Goal: Task Accomplishment & Management: Use online tool/utility

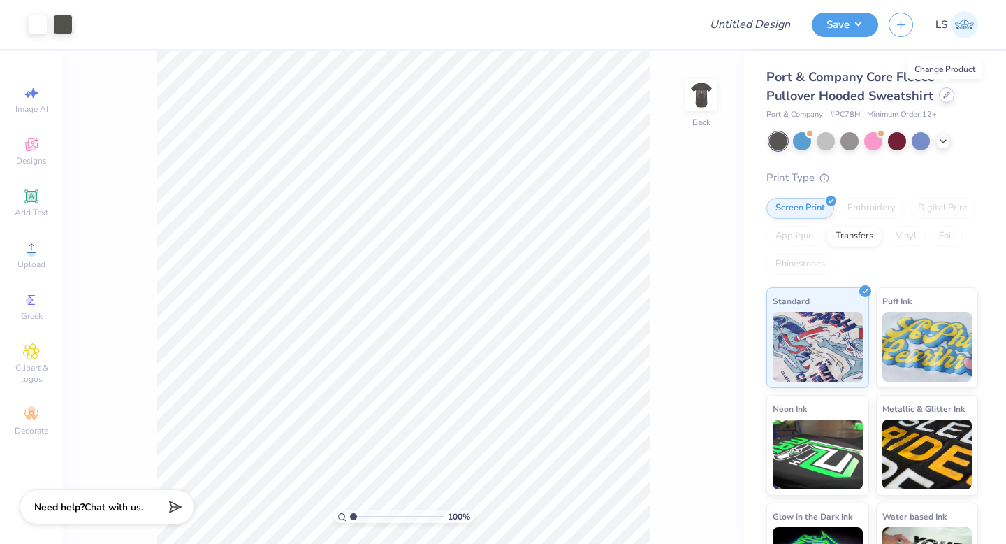
click at [944, 96] on icon at bounding box center [947, 95] width 6 height 6
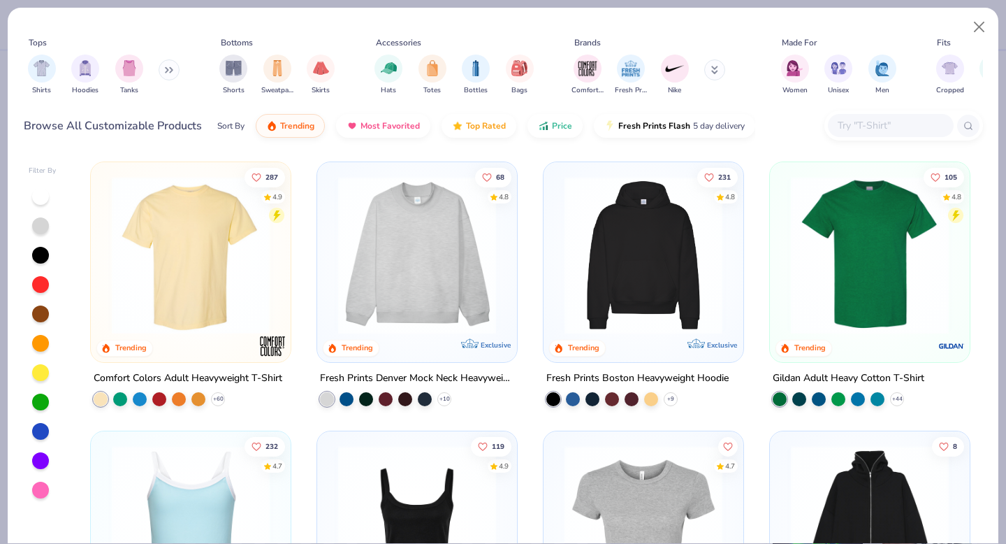
click at [172, 70] on icon at bounding box center [169, 69] width 8 height 7
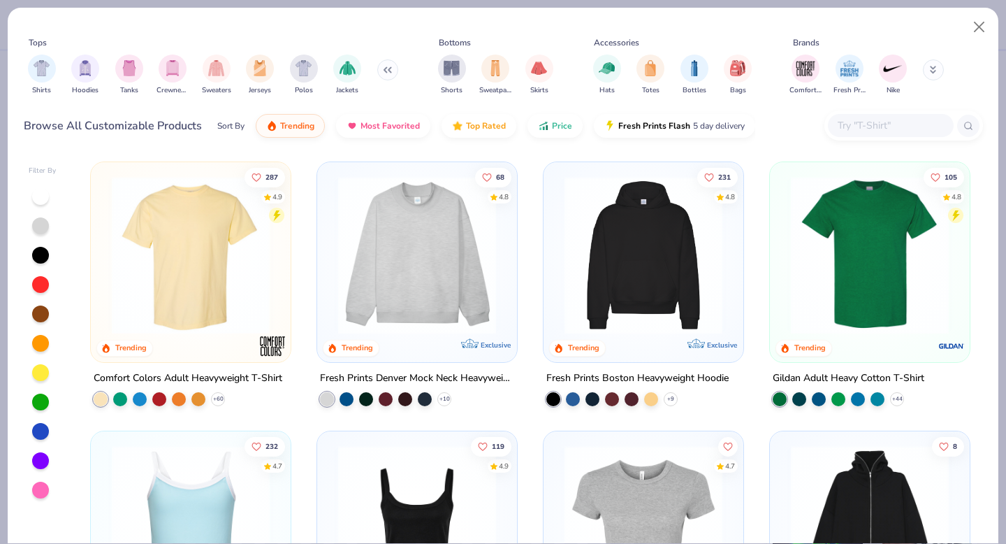
click at [94, 71] on div "filter for Hoodies" at bounding box center [85, 69] width 28 height 28
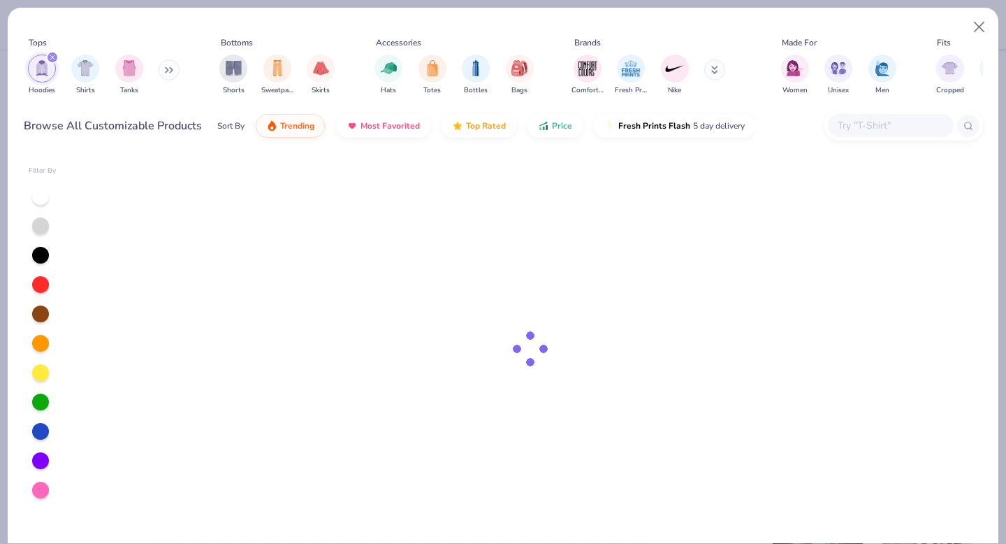
click at [167, 68] on button at bounding box center [169, 69] width 21 height 21
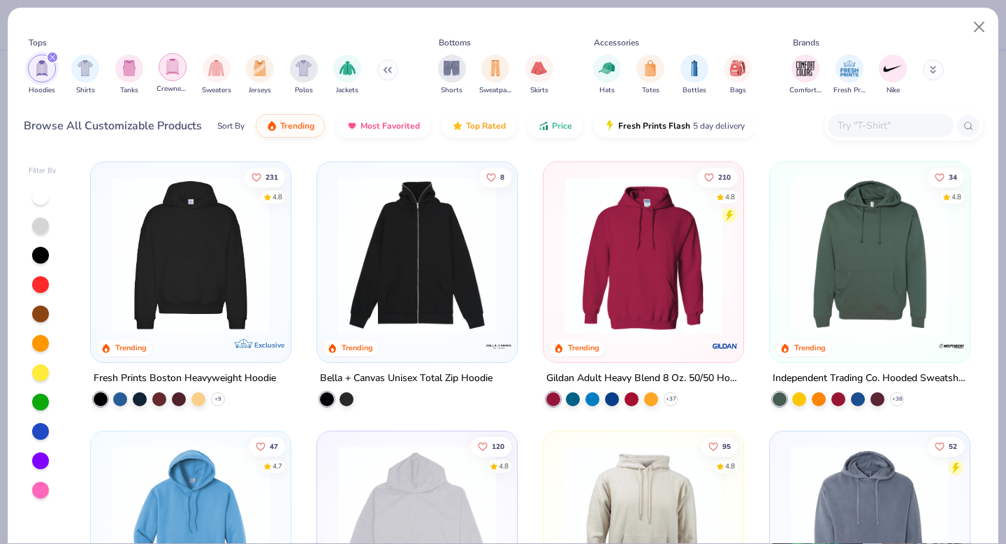
click at [168, 70] on img "filter for Crewnecks" at bounding box center [172, 67] width 15 height 16
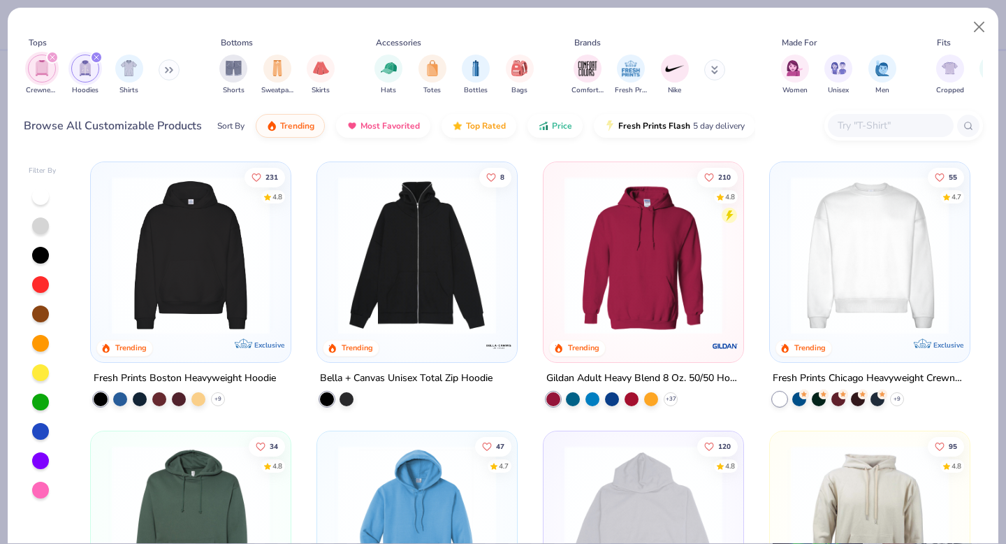
click at [174, 313] on img at bounding box center [191, 255] width 172 height 158
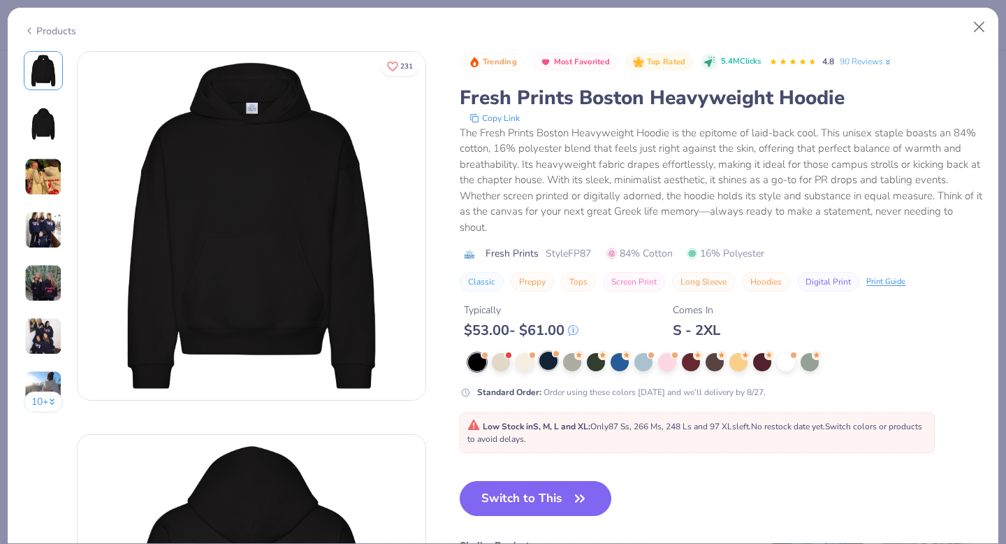
click at [549, 361] on div at bounding box center [548, 360] width 18 height 18
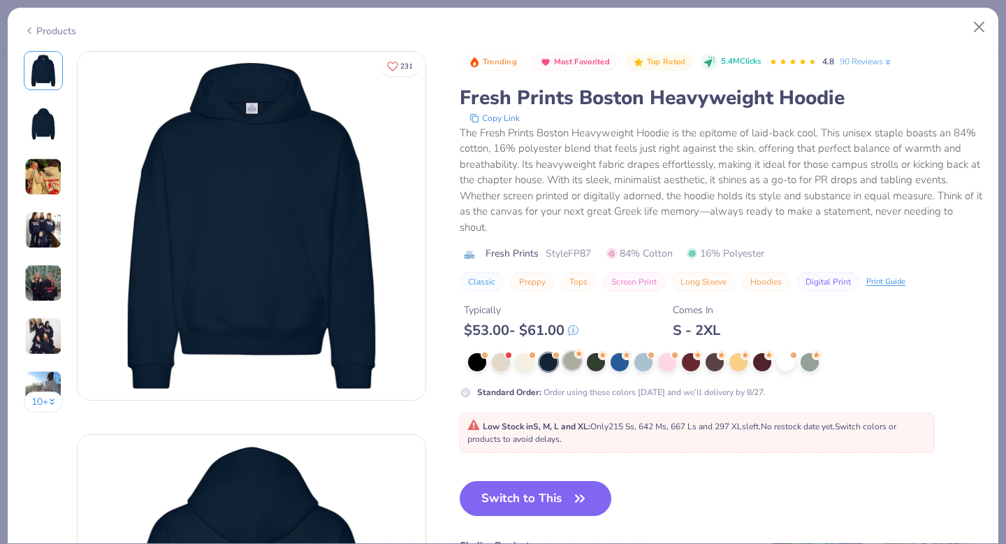
click at [577, 361] on div at bounding box center [572, 360] width 18 height 18
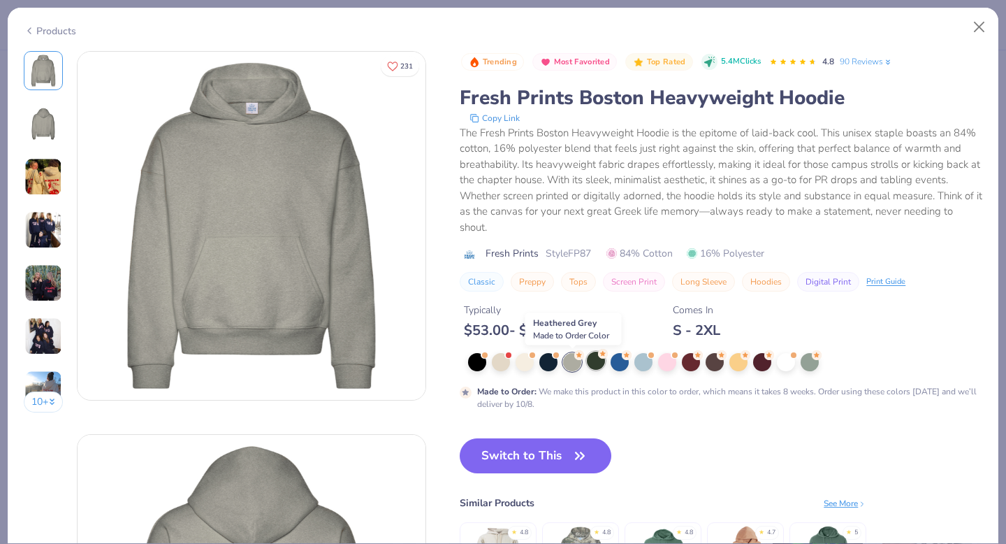
click at [596, 359] on div at bounding box center [596, 360] width 18 height 18
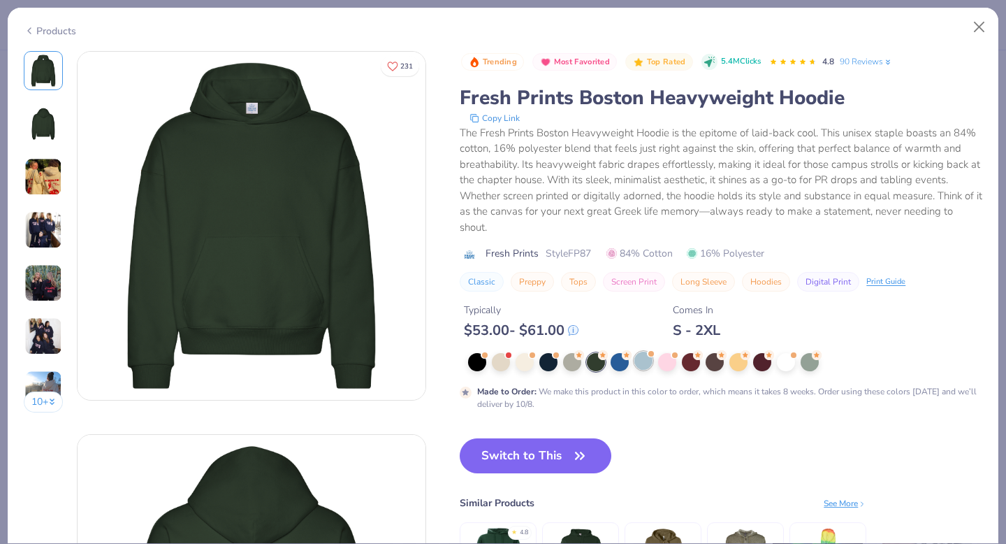
click at [644, 361] on div at bounding box center [643, 360] width 18 height 18
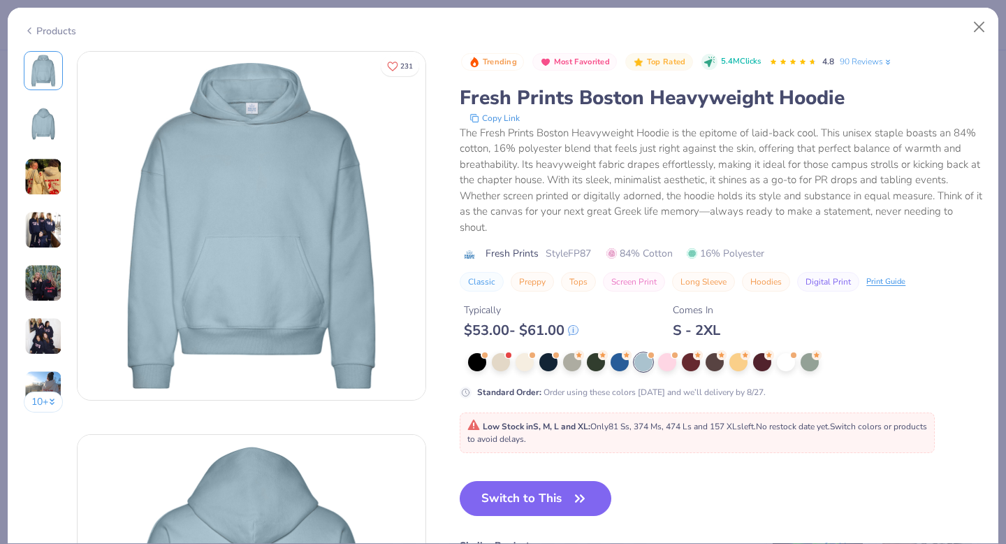
click at [538, 497] on button "Switch to This" at bounding box center [536, 498] width 152 height 35
click at [553, 506] on button "Switch to This" at bounding box center [536, 498] width 152 height 35
click at [570, 500] on icon "button" at bounding box center [580, 498] width 20 height 20
click at [561, 493] on button "Switch to This" at bounding box center [536, 498] width 152 height 35
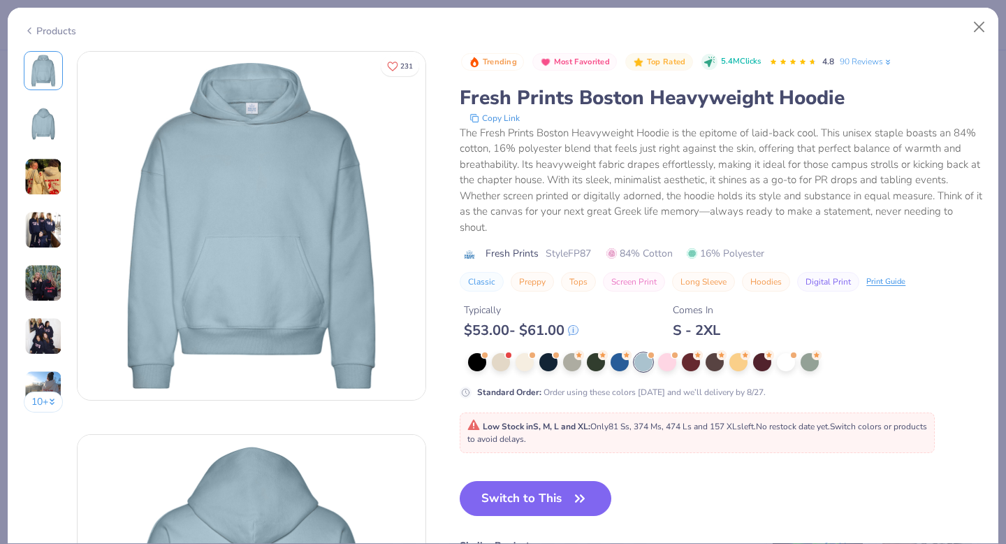
click at [561, 493] on button "Switch to This" at bounding box center [536, 498] width 152 height 35
click at [558, 497] on button "Switch to This" at bounding box center [536, 498] width 152 height 35
click at [915, 36] on div "Products" at bounding box center [503, 26] width 991 height 36
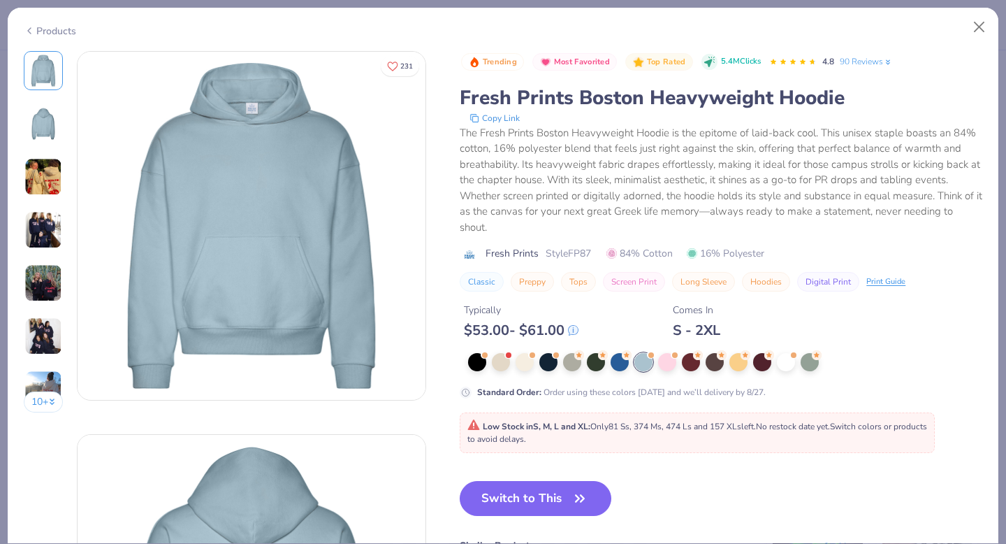
click at [915, 36] on div "Products" at bounding box center [503, 26] width 991 height 36
click at [509, 493] on button "Switch to This" at bounding box center [536, 498] width 152 height 35
click at [513, 496] on button "Switch to This" at bounding box center [536, 498] width 152 height 35
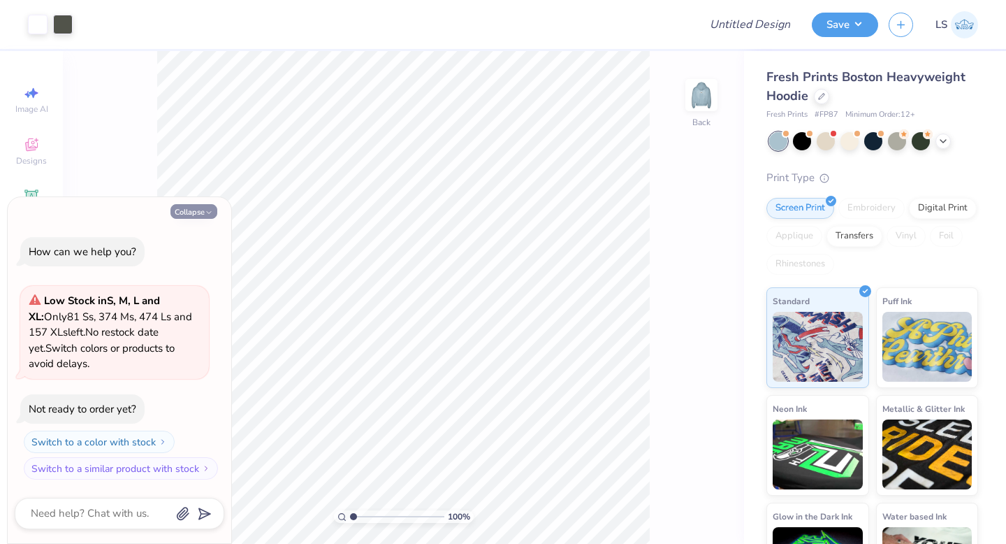
click at [203, 204] on button "Collapse" at bounding box center [194, 211] width 47 height 15
type textarea "x"
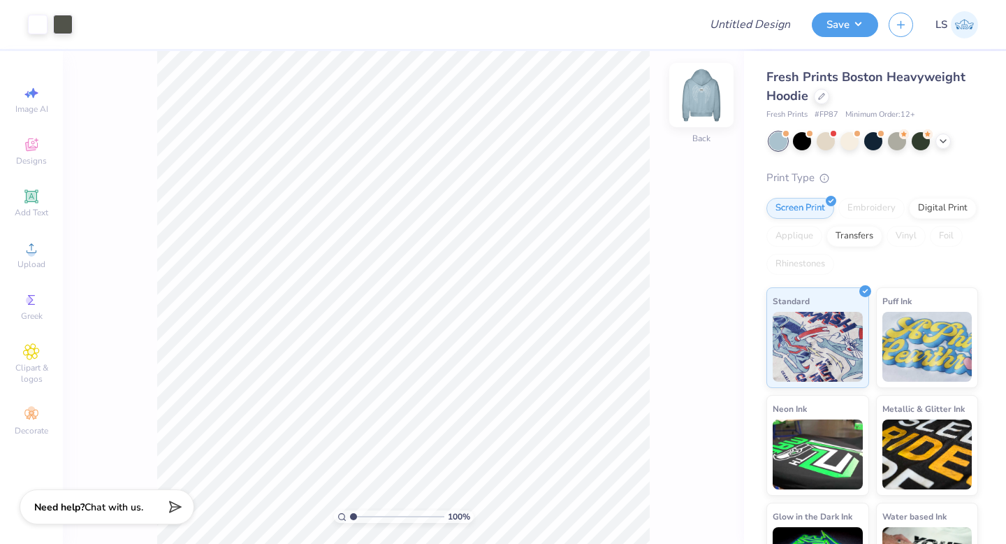
click at [693, 95] on img at bounding box center [702, 95] width 56 height 56
click at [746, 25] on input "Design Title" at bounding box center [767, 24] width 68 height 28
type input "Pi Phi angel"
click at [857, 29] on button "Save" at bounding box center [845, 22] width 66 height 24
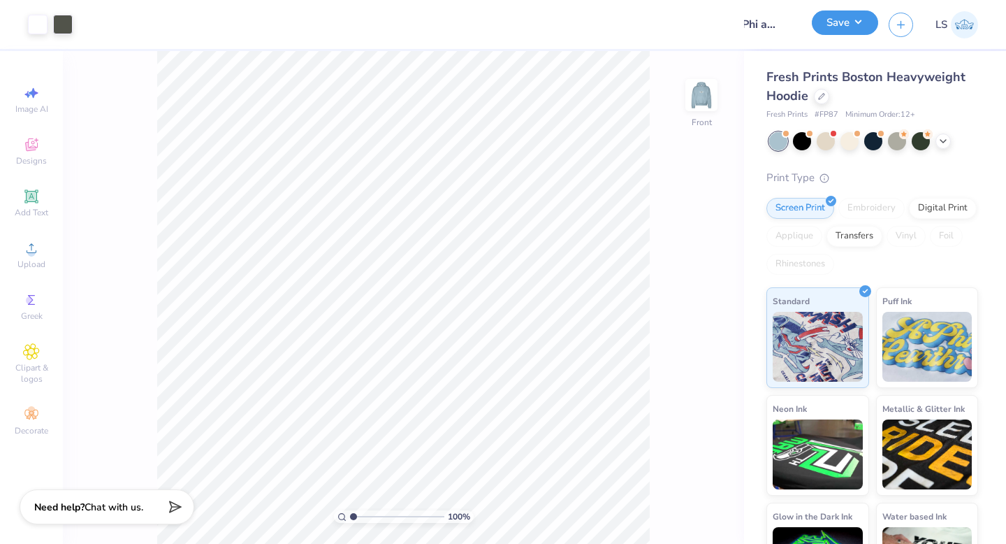
scroll to position [0, 0]
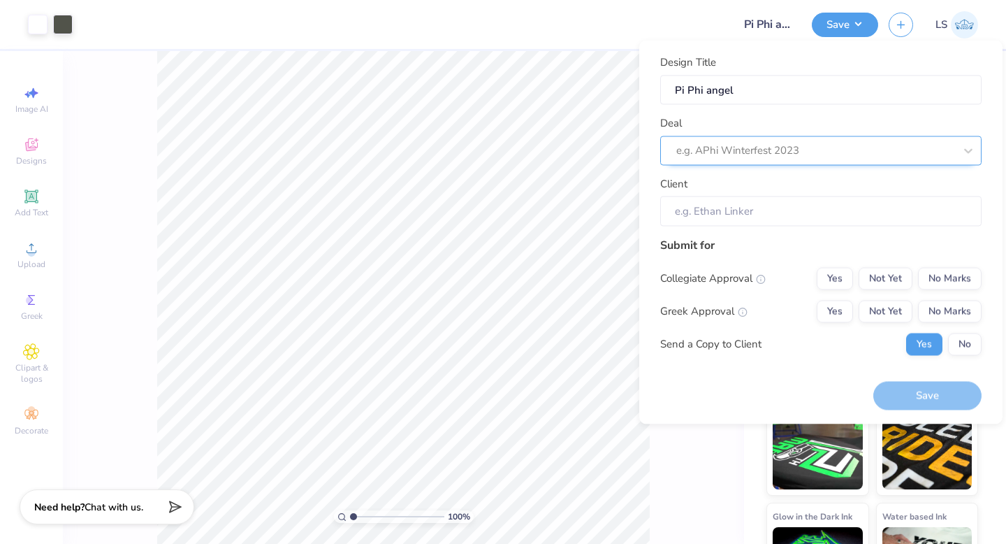
click at [802, 153] on div at bounding box center [815, 150] width 278 height 19
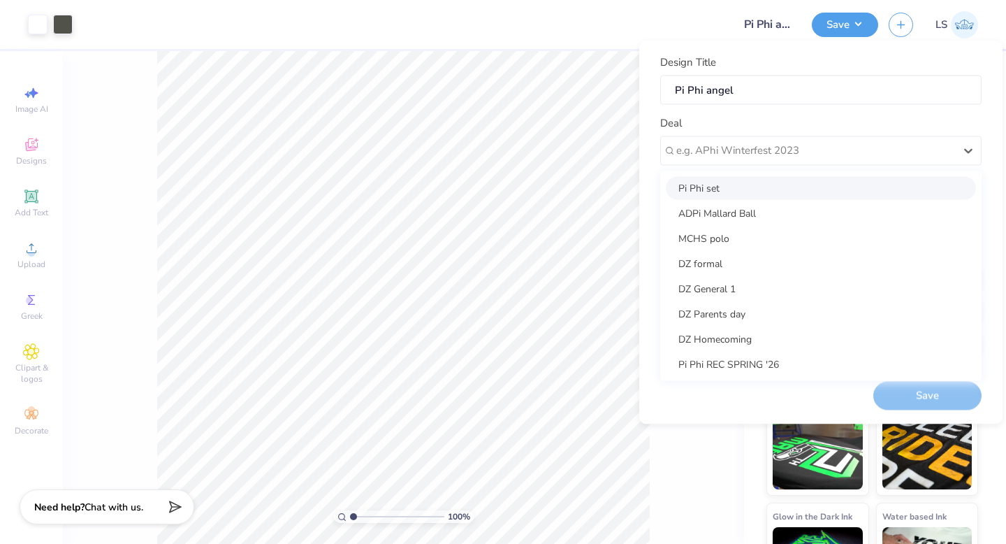
click at [762, 194] on div "Pi Phi set" at bounding box center [821, 187] width 310 height 23
type input "[PERSON_NAME]"
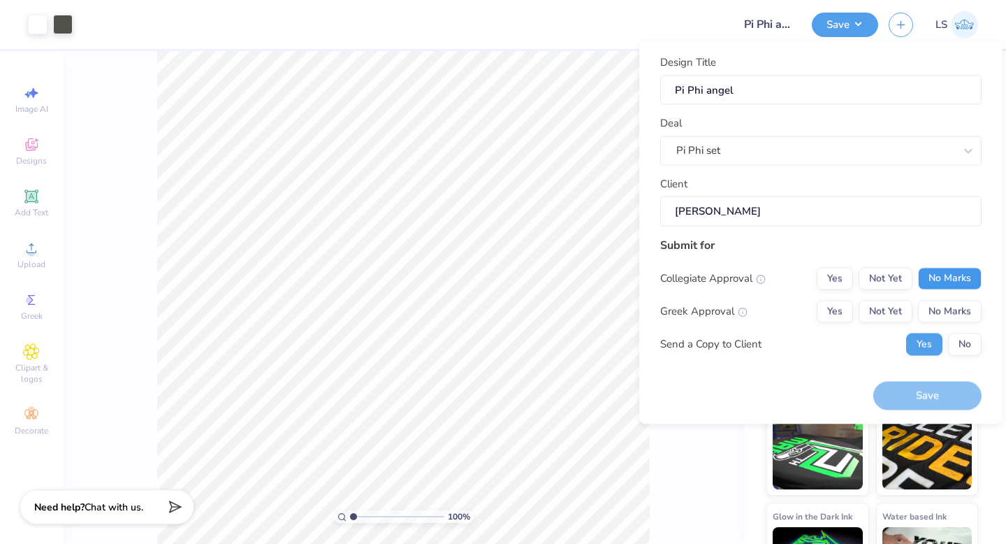
click at [948, 284] on button "No Marks" at bounding box center [950, 278] width 64 height 22
click at [900, 283] on button "Not Yet" at bounding box center [886, 278] width 54 height 22
click at [894, 302] on button "Not Yet" at bounding box center [886, 311] width 54 height 22
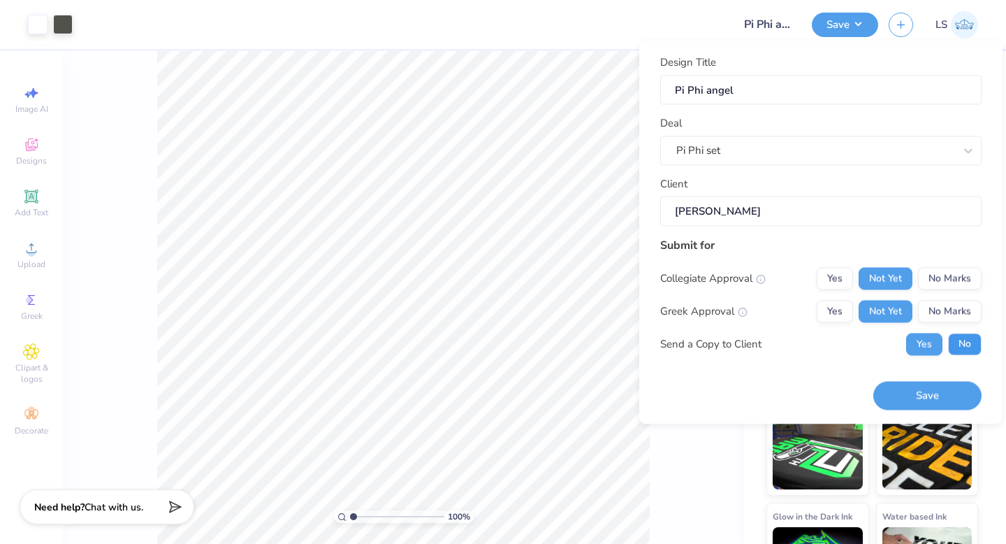
click at [970, 335] on button "No" at bounding box center [965, 344] width 34 height 22
click at [924, 396] on button "Save" at bounding box center [927, 396] width 108 height 29
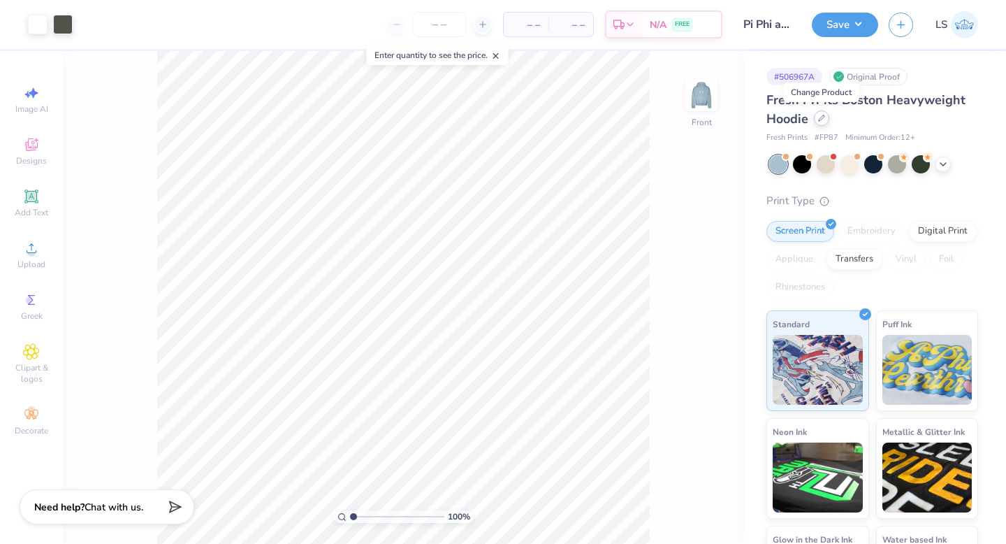
click at [822, 117] on icon at bounding box center [821, 118] width 7 height 7
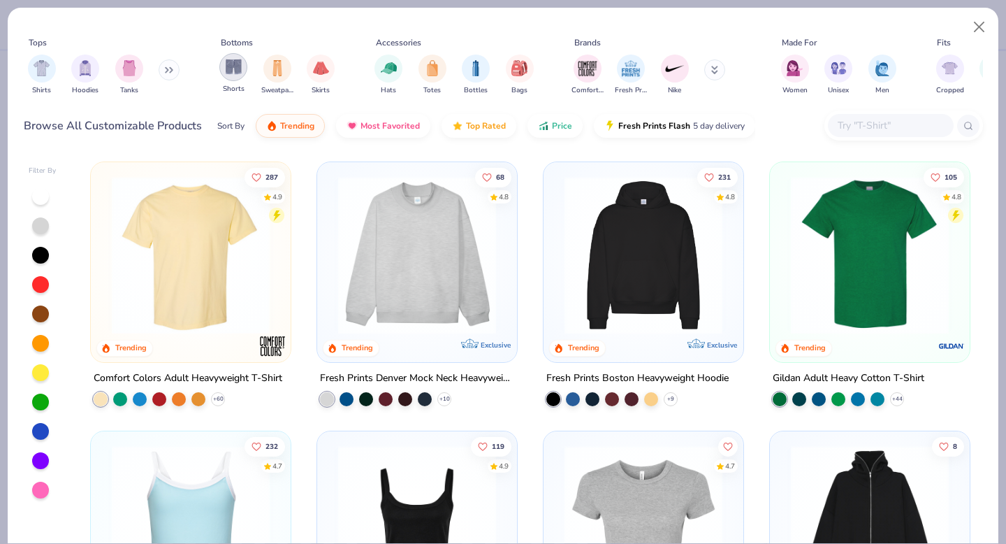
click at [239, 71] on img "filter for Shorts" at bounding box center [234, 67] width 16 height 16
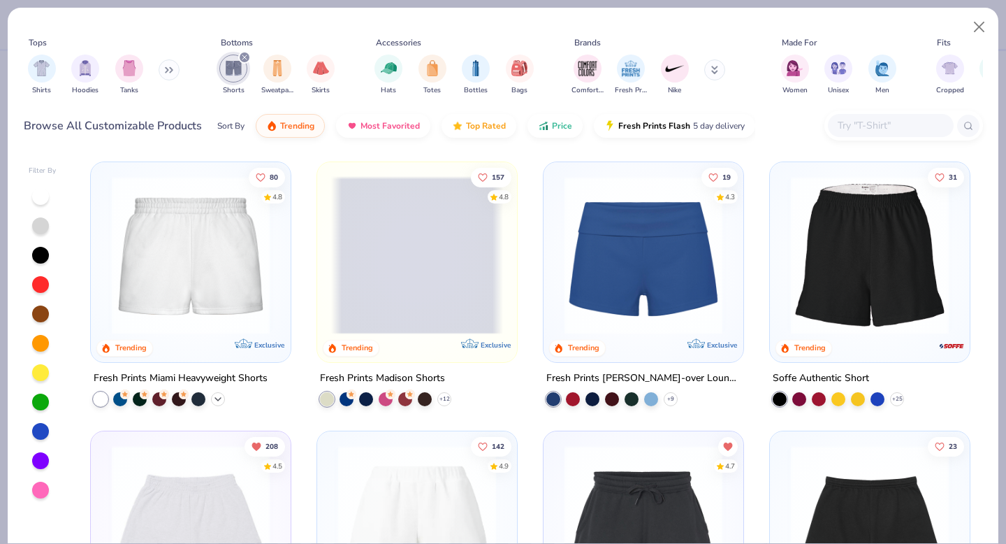
click at [216, 396] on icon at bounding box center [217, 398] width 11 height 11
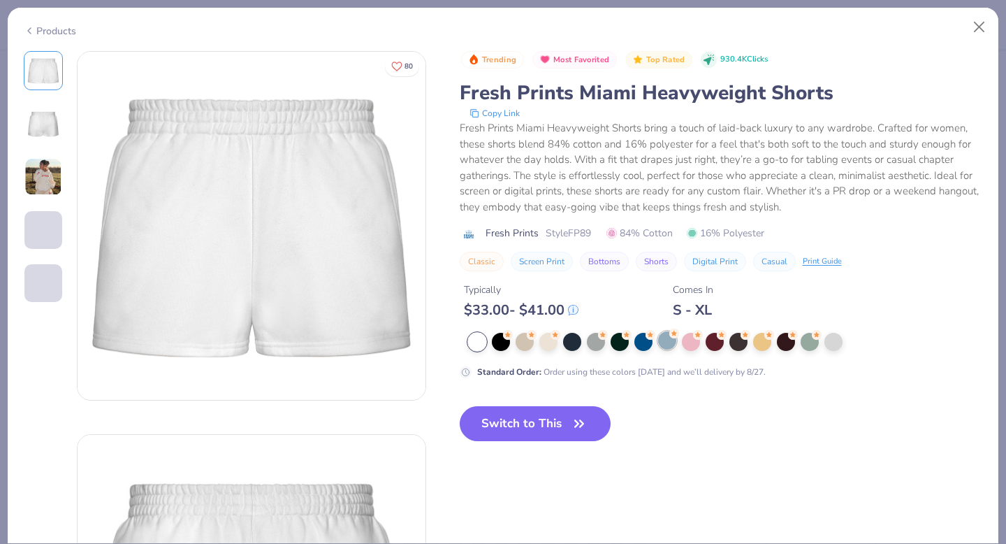
click at [668, 343] on div at bounding box center [667, 340] width 18 height 18
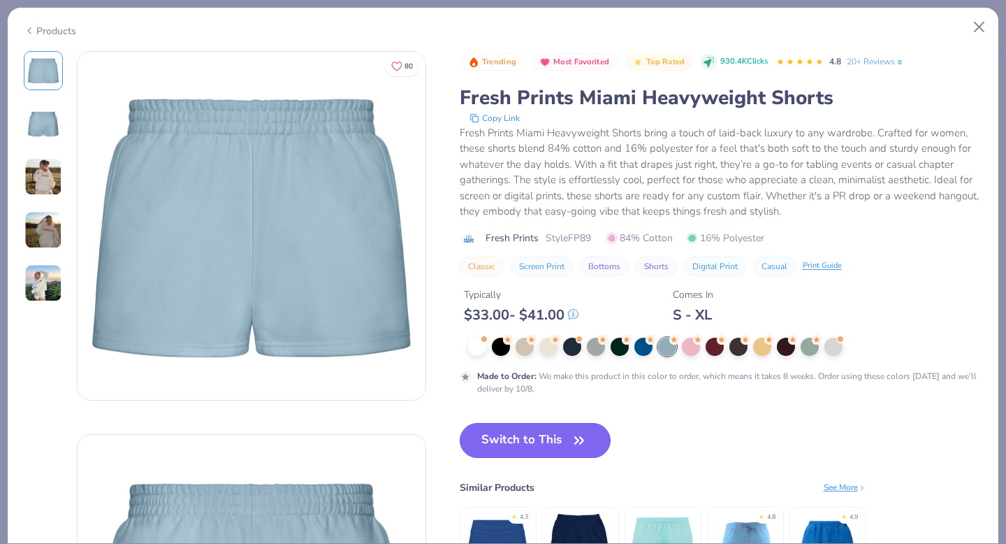
click at [536, 430] on button "Switch to This" at bounding box center [536, 440] width 152 height 35
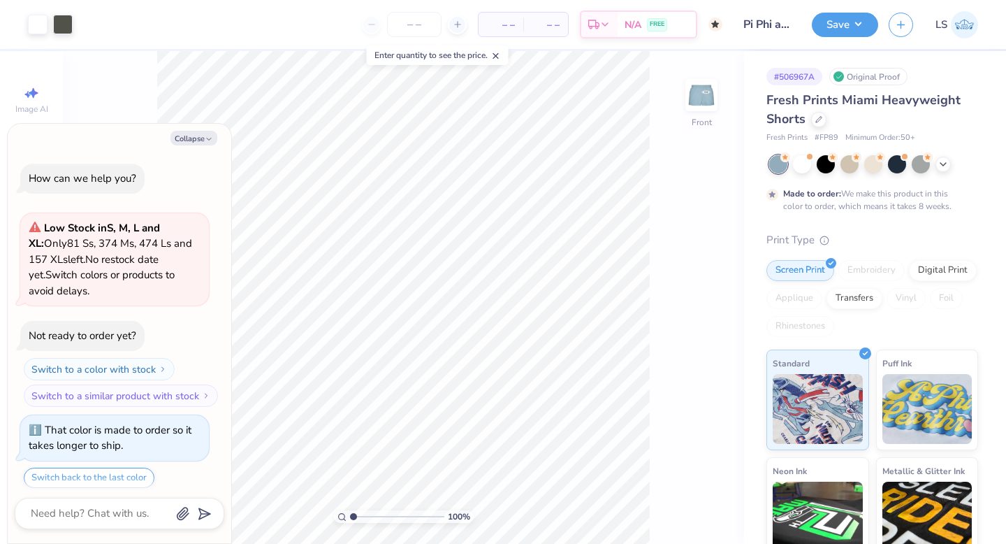
scroll to position [43, 0]
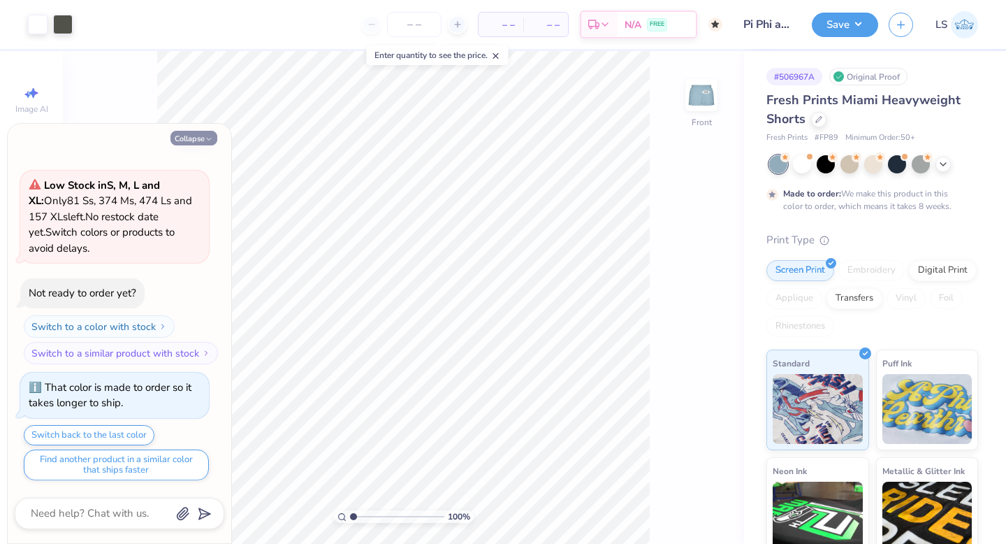
click at [192, 143] on button "Collapse" at bounding box center [194, 138] width 47 height 15
type textarea "x"
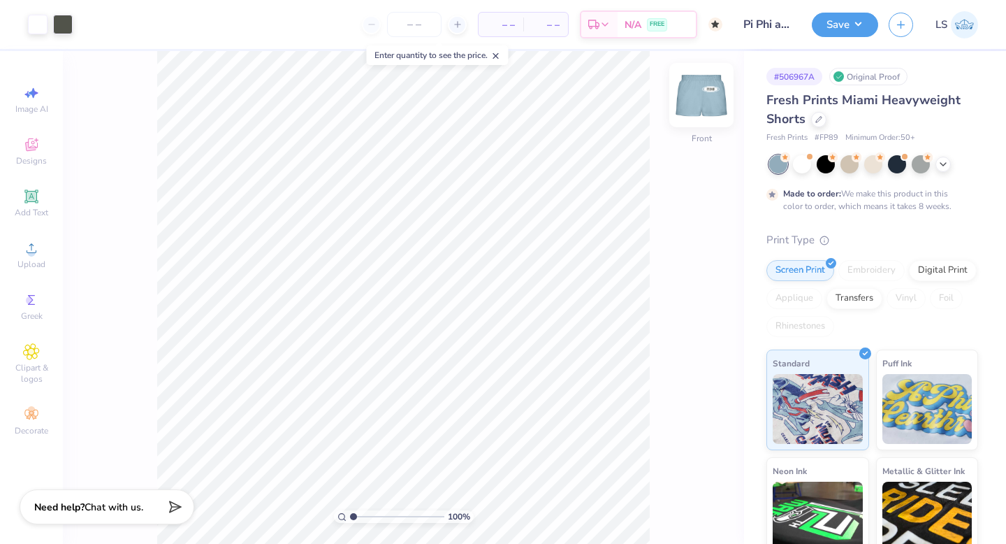
click at [704, 96] on img at bounding box center [702, 95] width 56 height 56
click at [691, 103] on img at bounding box center [702, 95] width 56 height 56
type input "6.56"
type input "6.68"
type input "1.52"
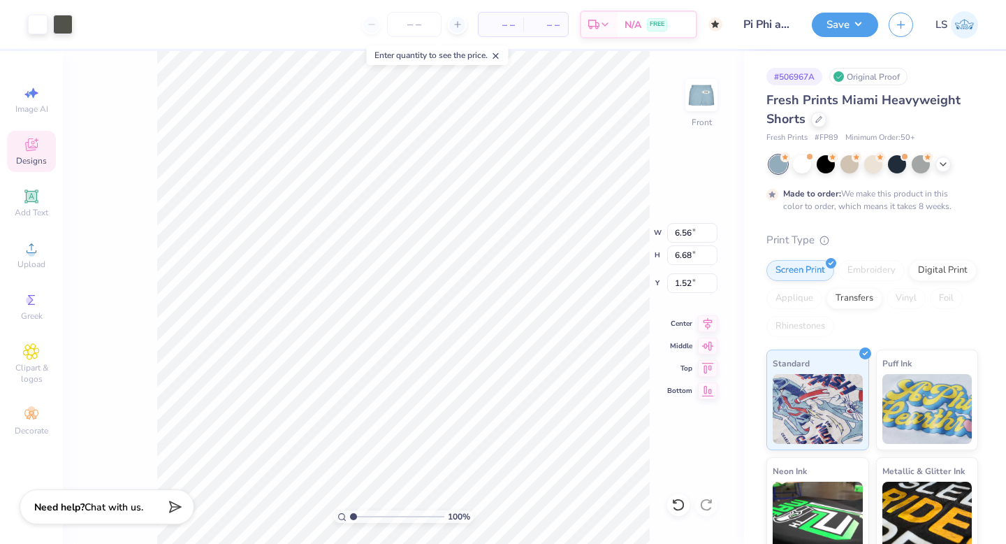
click at [135, 245] on div "100 % Front W 6.56 6.56 " H 6.68 6.68 " Y 1.52 1.52 " Center Middle Top Bottom" at bounding box center [403, 297] width 681 height 493
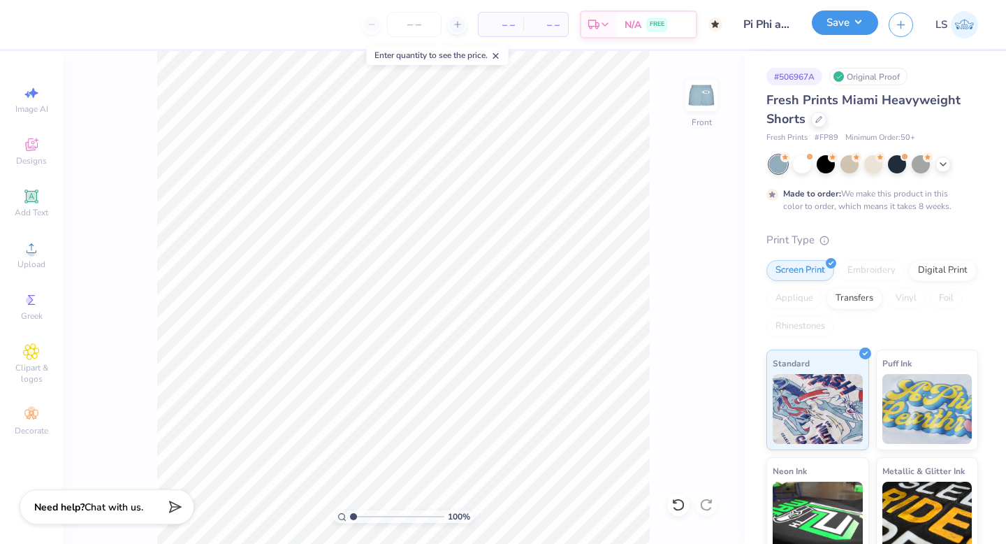
click at [822, 25] on button "Save" at bounding box center [845, 22] width 66 height 24
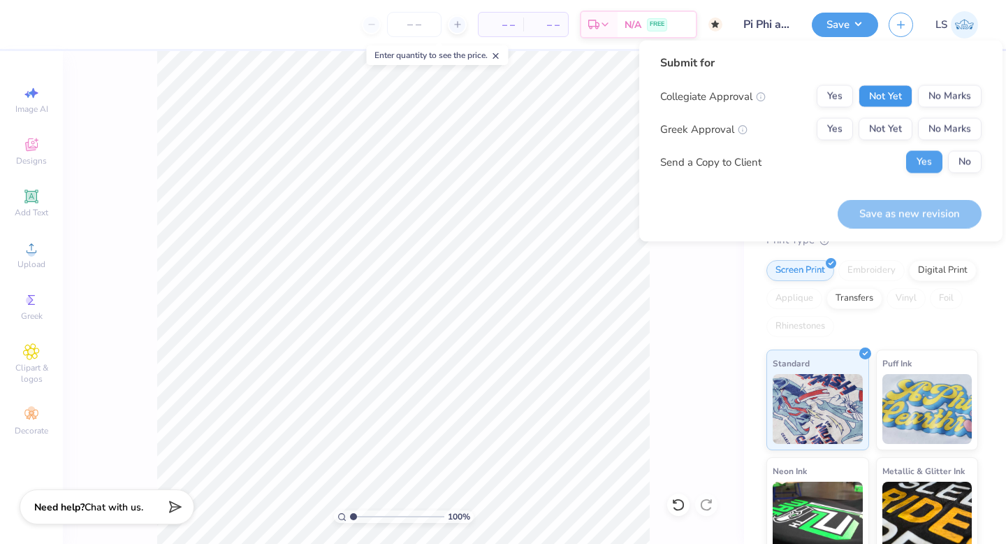
click at [883, 90] on button "Not Yet" at bounding box center [886, 96] width 54 height 22
click at [885, 119] on button "Not Yet" at bounding box center [886, 129] width 54 height 22
click at [966, 166] on button "No" at bounding box center [965, 162] width 34 height 22
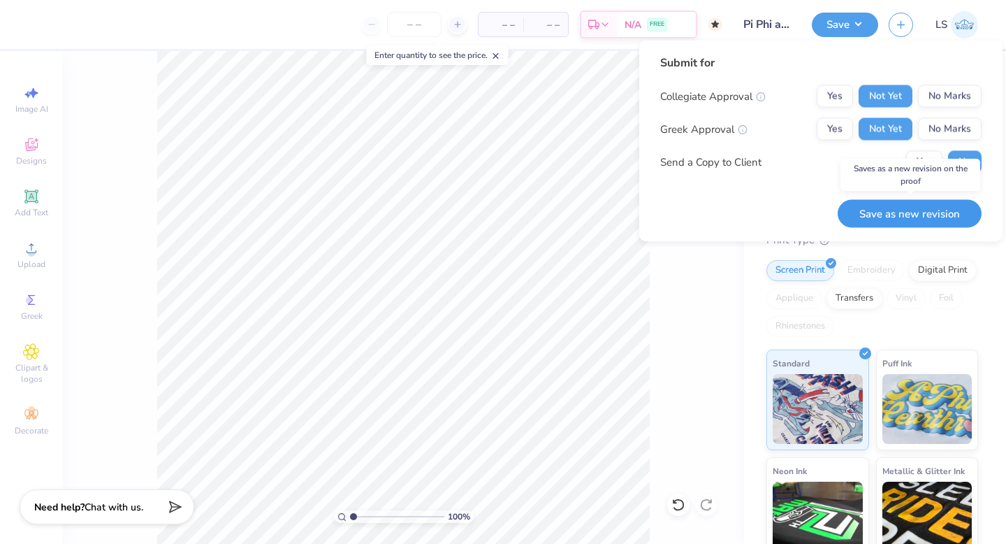
click at [920, 208] on button "Save as new revision" at bounding box center [910, 213] width 144 height 29
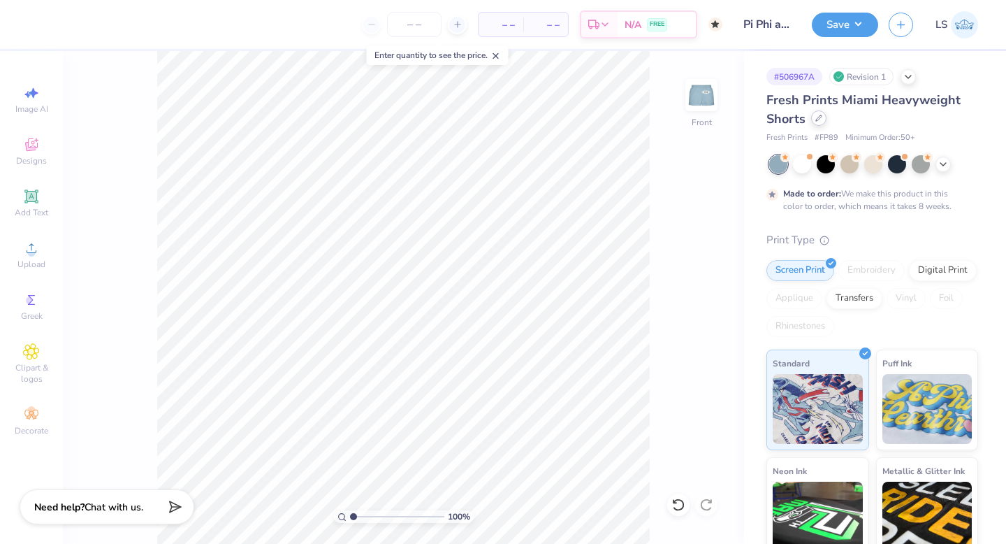
click at [822, 117] on icon at bounding box center [818, 118] width 7 height 7
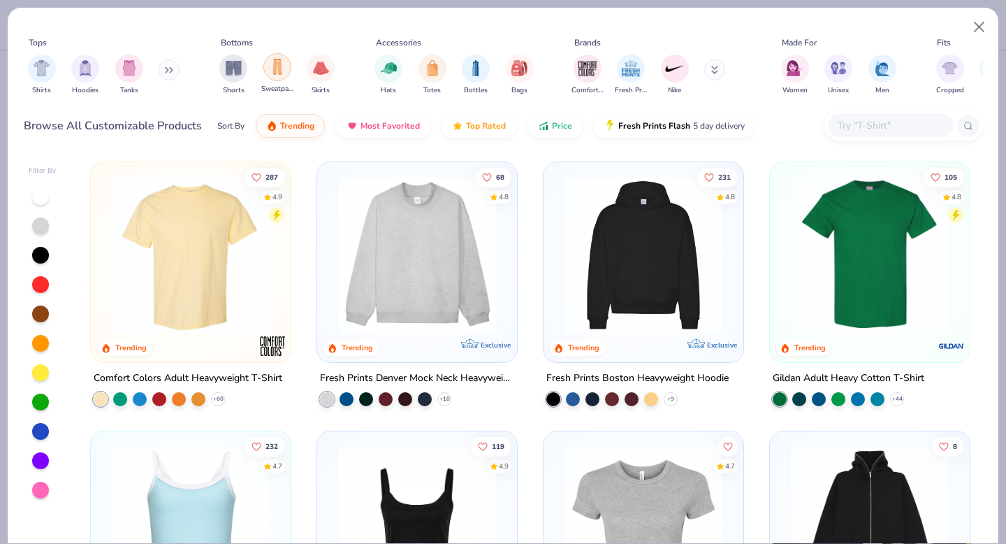
click at [277, 77] on div "filter for Sweatpants" at bounding box center [277, 67] width 28 height 28
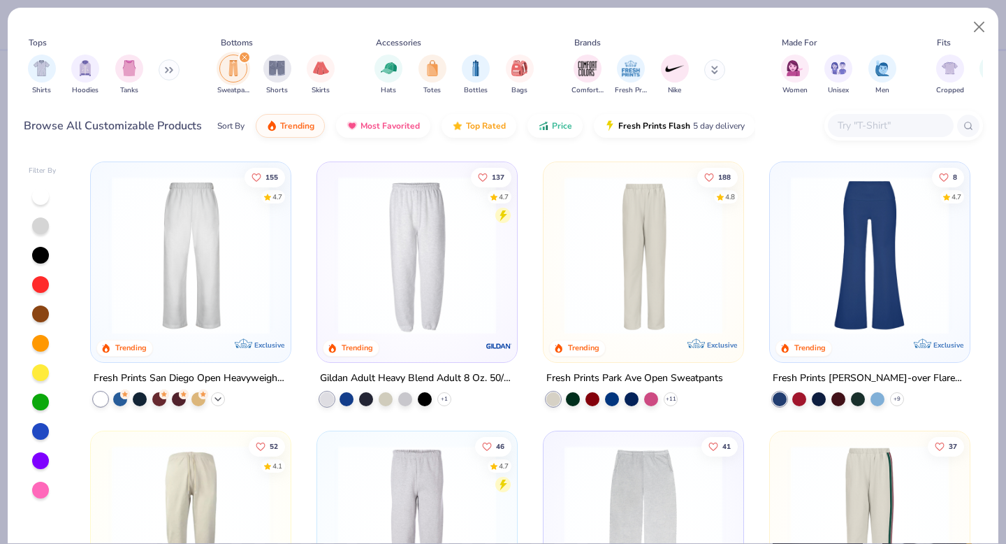
click at [221, 393] on icon at bounding box center [217, 398] width 11 height 11
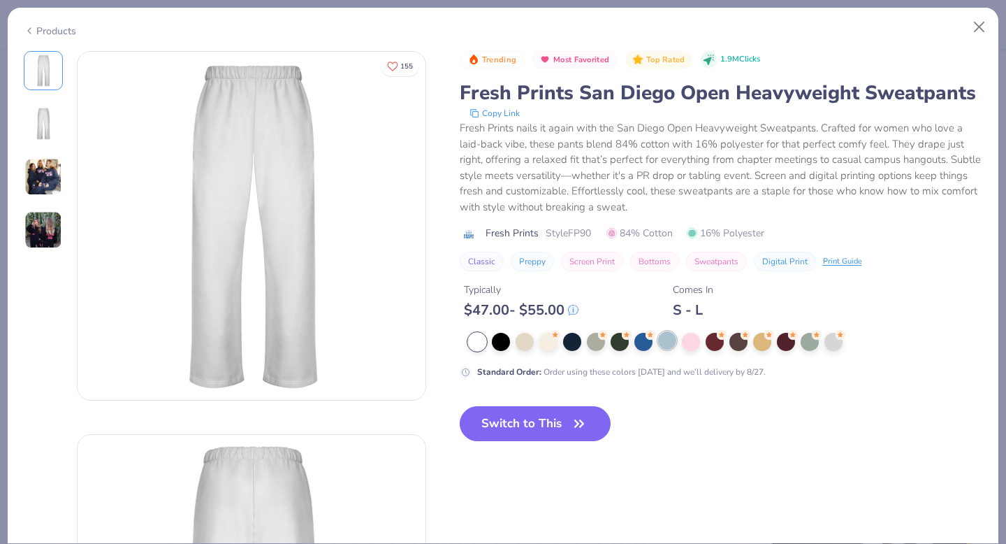
click at [667, 340] on div at bounding box center [667, 340] width 18 height 18
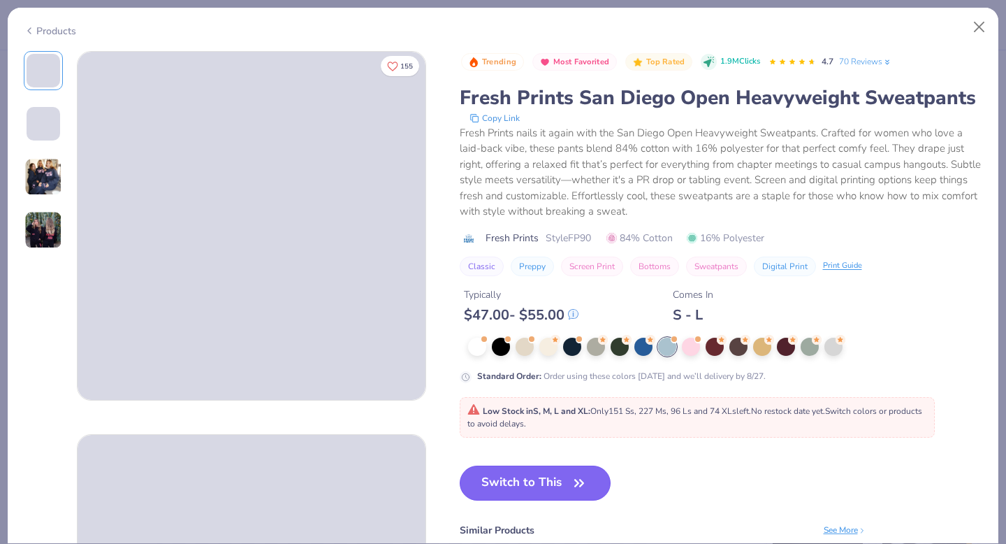
click at [554, 485] on button "Switch to This" at bounding box center [536, 482] width 152 height 35
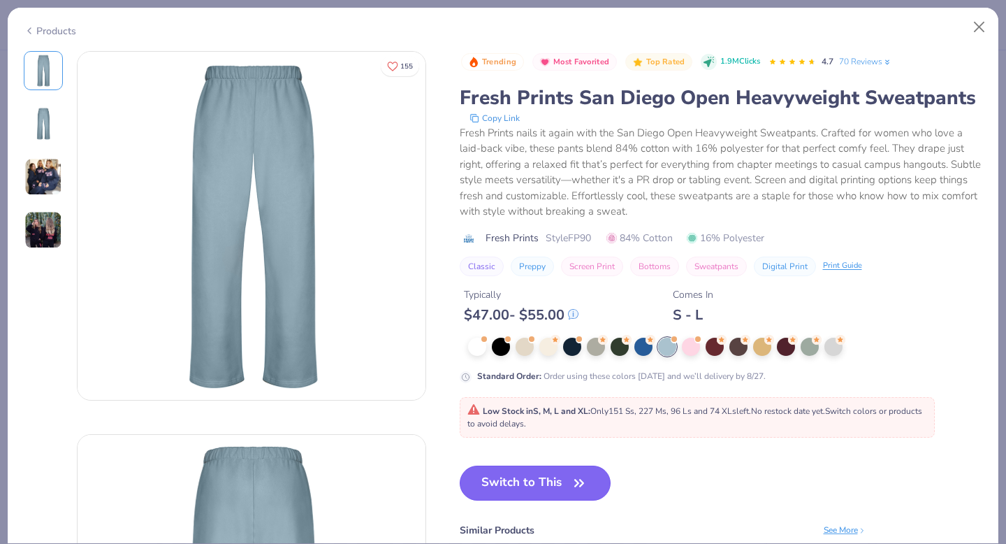
click at [508, 477] on button "Switch to This" at bounding box center [536, 482] width 152 height 35
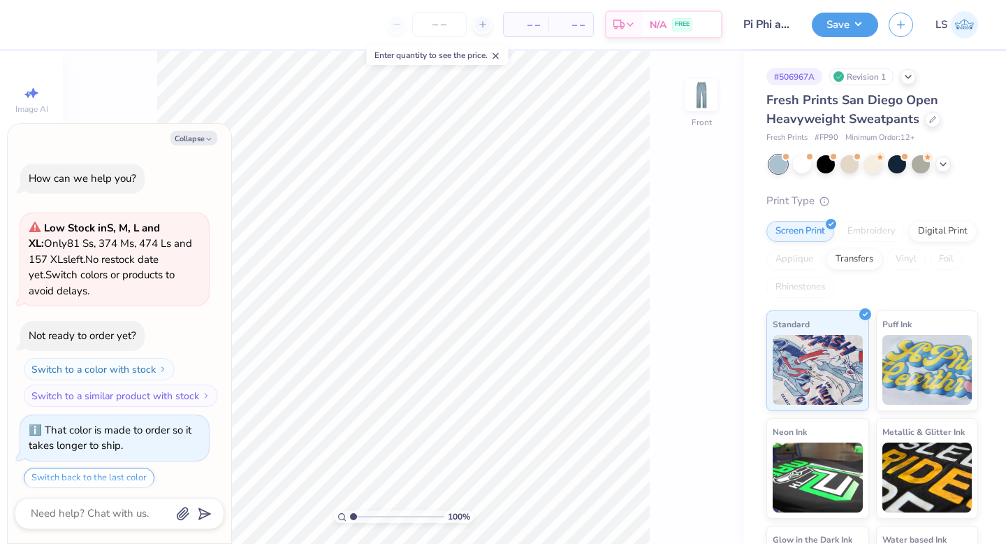
scroll to position [113, 0]
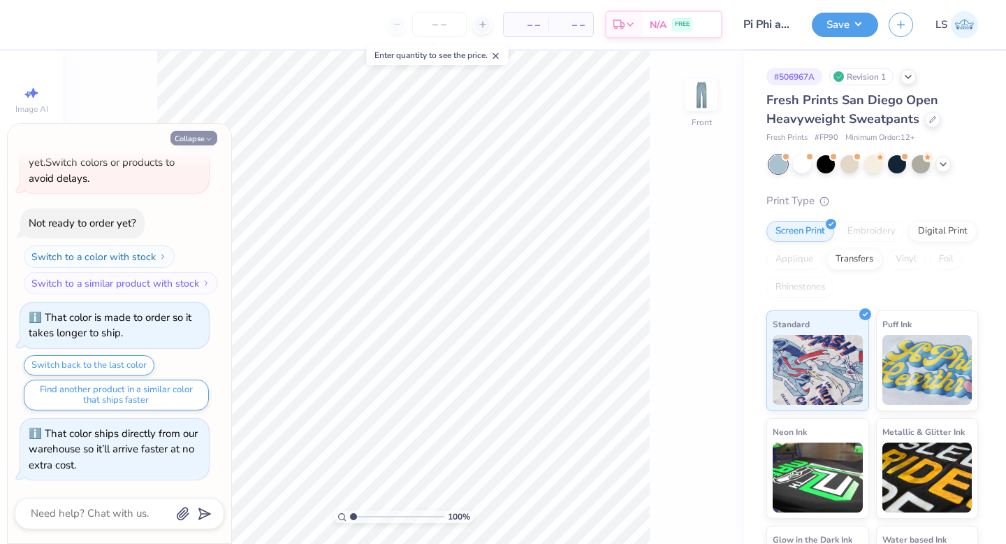
click at [197, 131] on button "Collapse" at bounding box center [194, 138] width 47 height 15
type textarea "x"
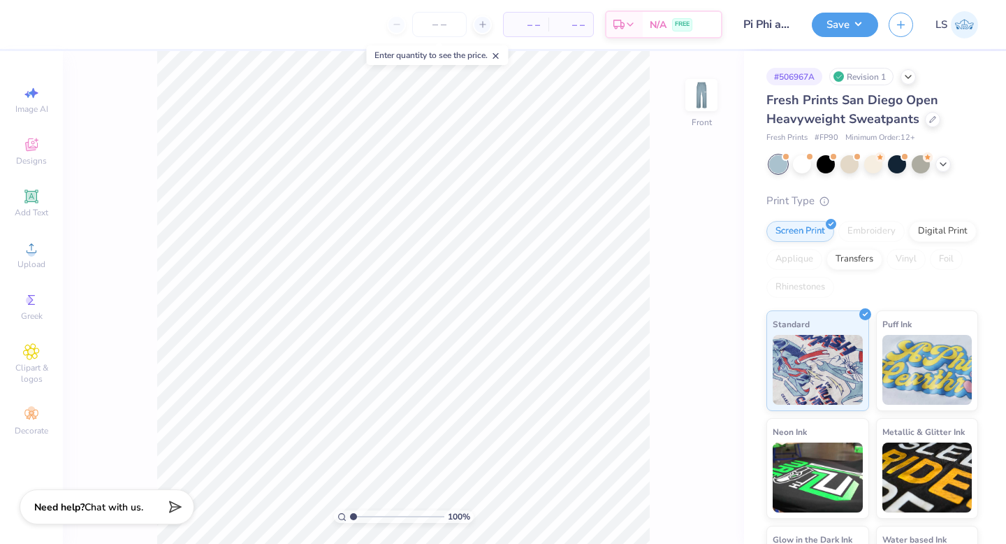
click at [498, 56] on line at bounding box center [495, 56] width 5 height 5
click at [706, 89] on img at bounding box center [702, 95] width 56 height 56
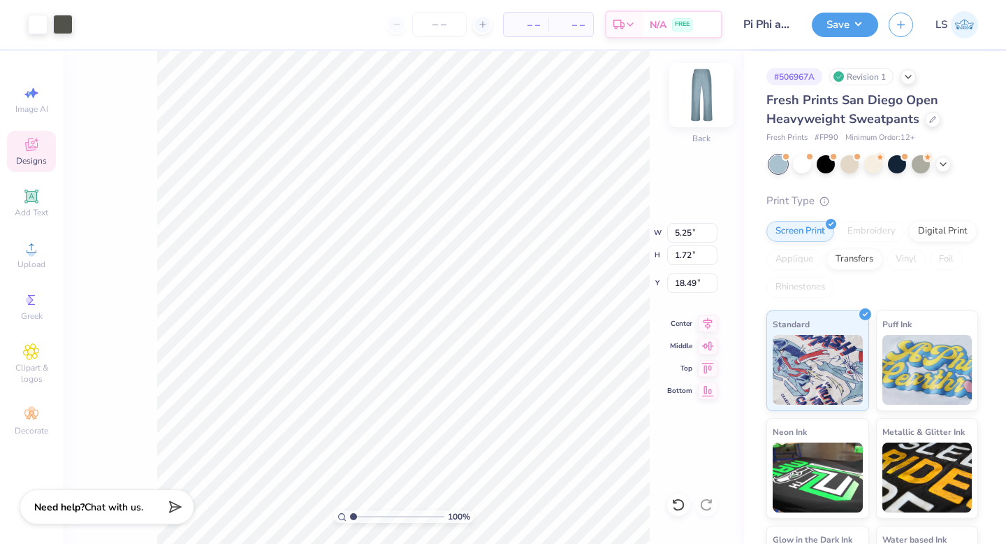
type input "4.05"
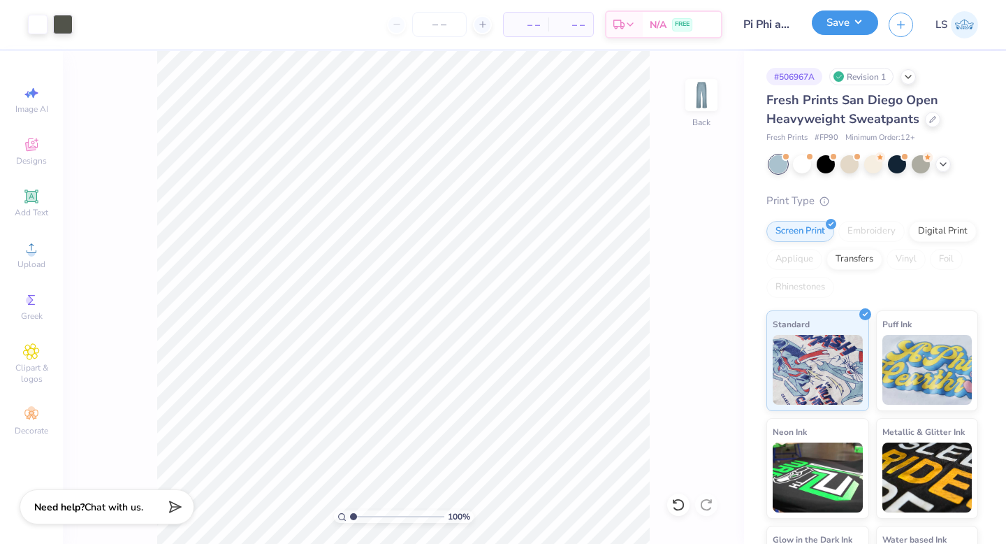
click at [846, 25] on button "Save" at bounding box center [845, 22] width 66 height 24
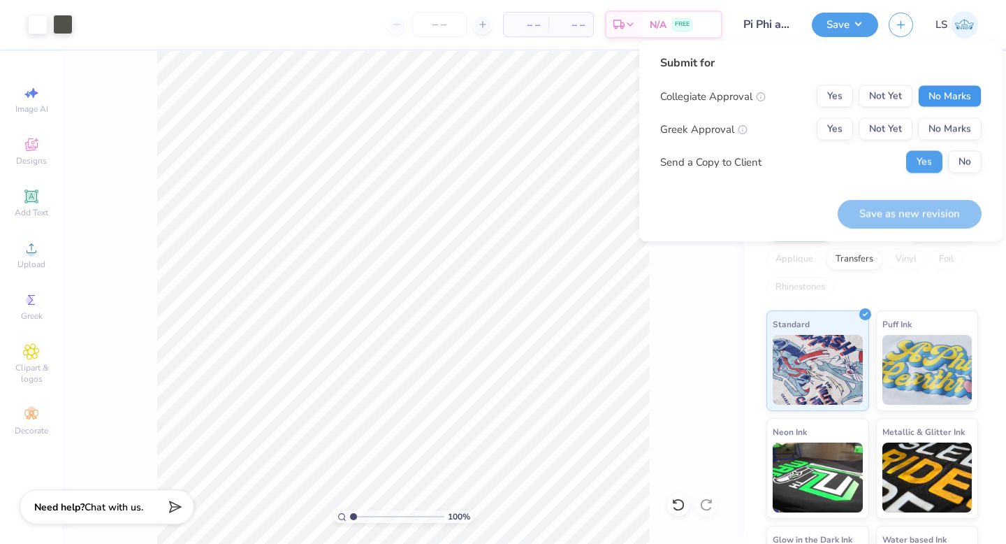
click at [930, 97] on button "No Marks" at bounding box center [950, 96] width 64 height 22
click at [897, 99] on button "Not Yet" at bounding box center [886, 96] width 54 height 22
click at [897, 114] on div "Collegiate Approval Yes Not Yet No Marks Greek Approval Yes Not Yet No Marks Se…" at bounding box center [820, 129] width 321 height 88
click at [889, 141] on div "Collegiate Approval Yes Not Yet No Marks Greek Approval Yes Not Yet No Marks Se…" at bounding box center [820, 129] width 321 height 88
click at [890, 124] on button "Not Yet" at bounding box center [886, 129] width 54 height 22
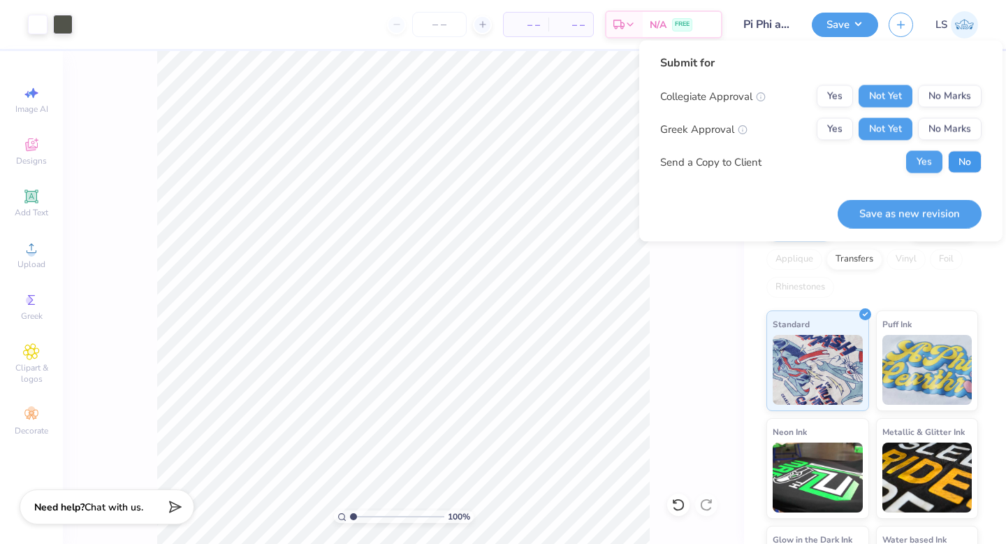
click at [960, 165] on button "No" at bounding box center [965, 162] width 34 height 22
click at [927, 211] on button "Save as new revision" at bounding box center [910, 213] width 144 height 29
